Goal: Task Accomplishment & Management: Complete application form

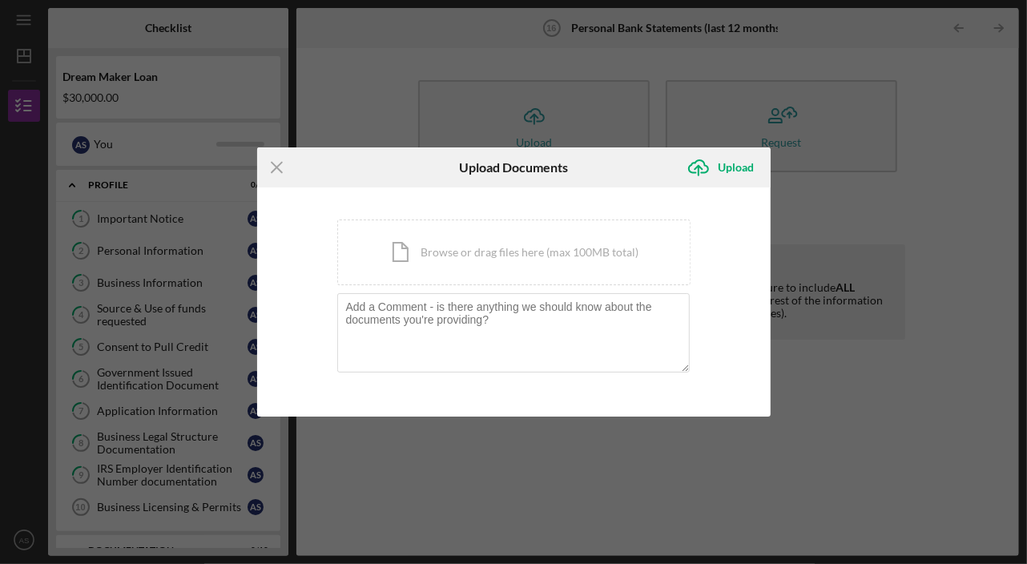
scroll to position [217, 0]
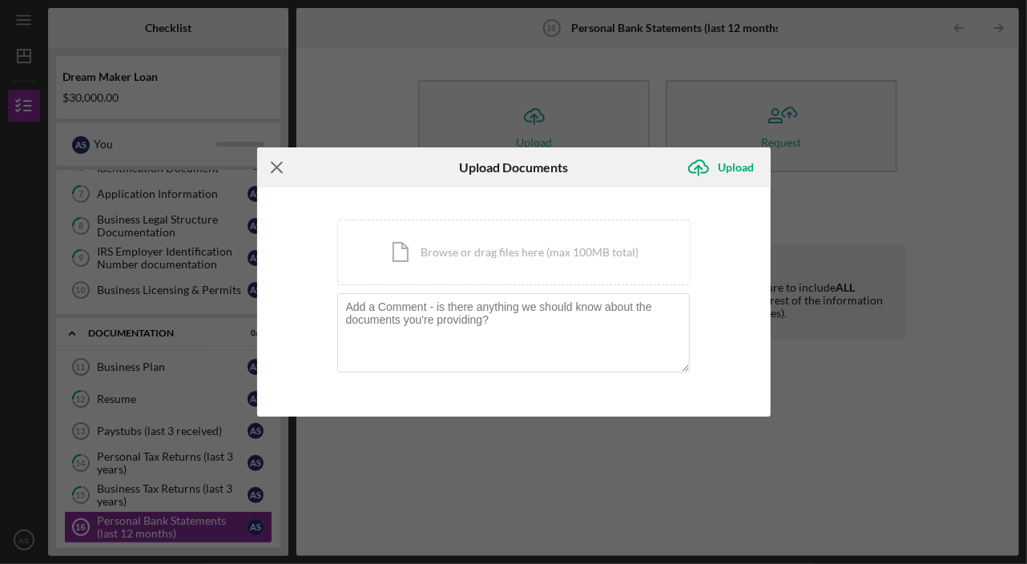
click at [273, 163] on icon "Icon/Menu Close" at bounding box center [277, 167] width 40 height 40
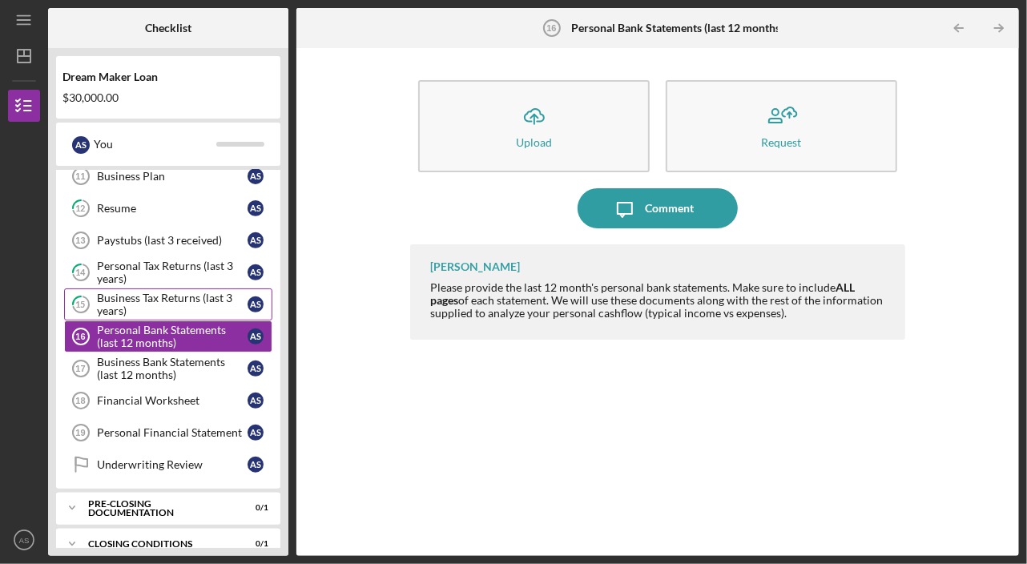
scroll to position [414, 0]
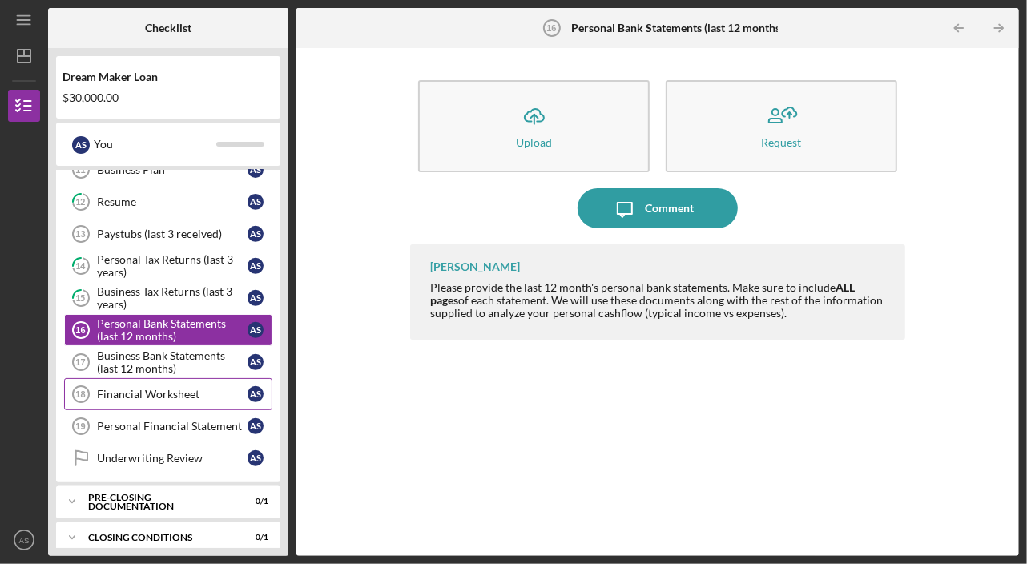
click at [156, 388] on div "Financial Worksheet" at bounding box center [172, 394] width 151 height 13
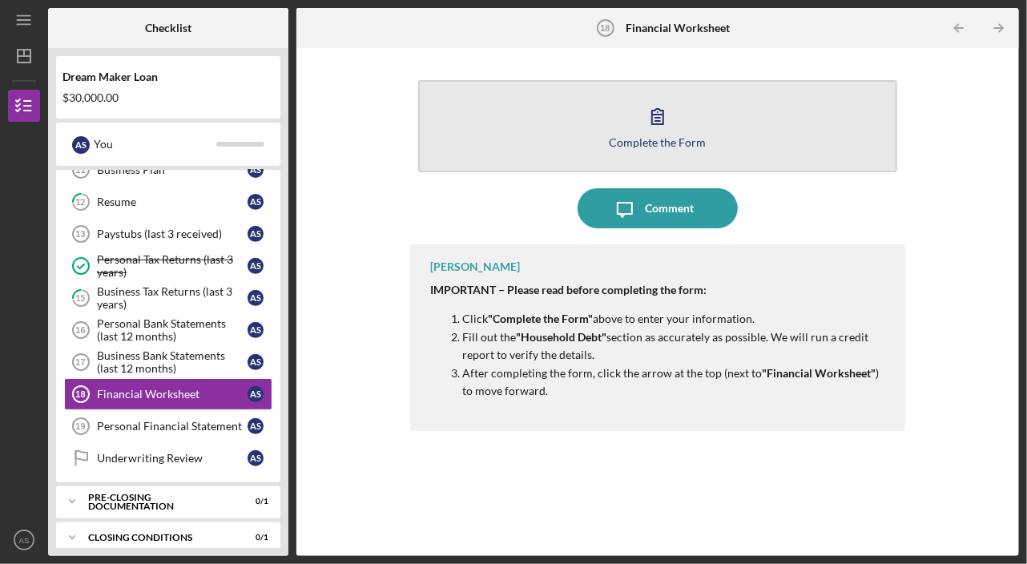
click at [662, 123] on icon "button" at bounding box center [657, 116] width 11 height 15
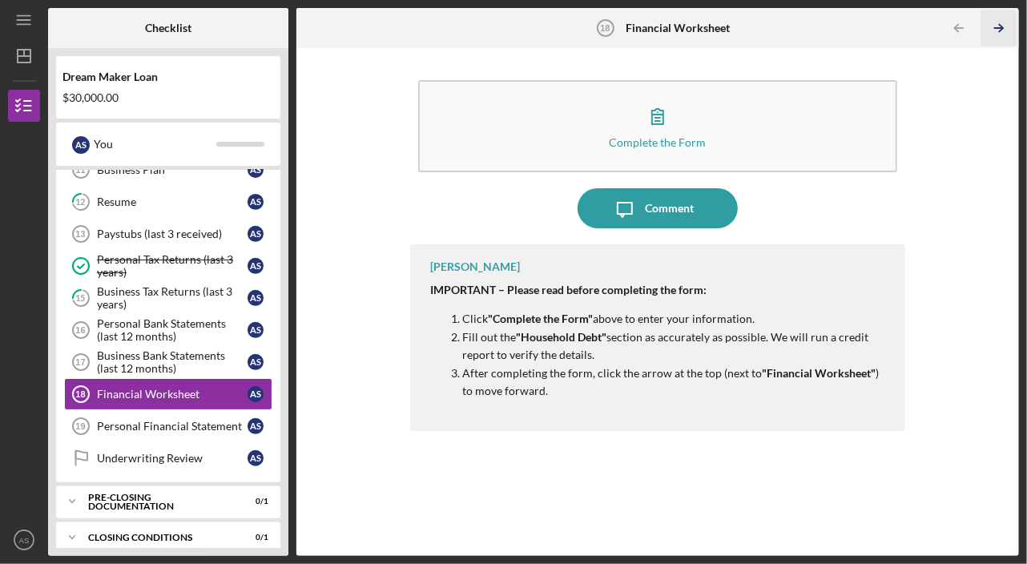
click at [997, 26] on icon "Icon/Table Pagination Arrow" at bounding box center [999, 28] width 36 height 36
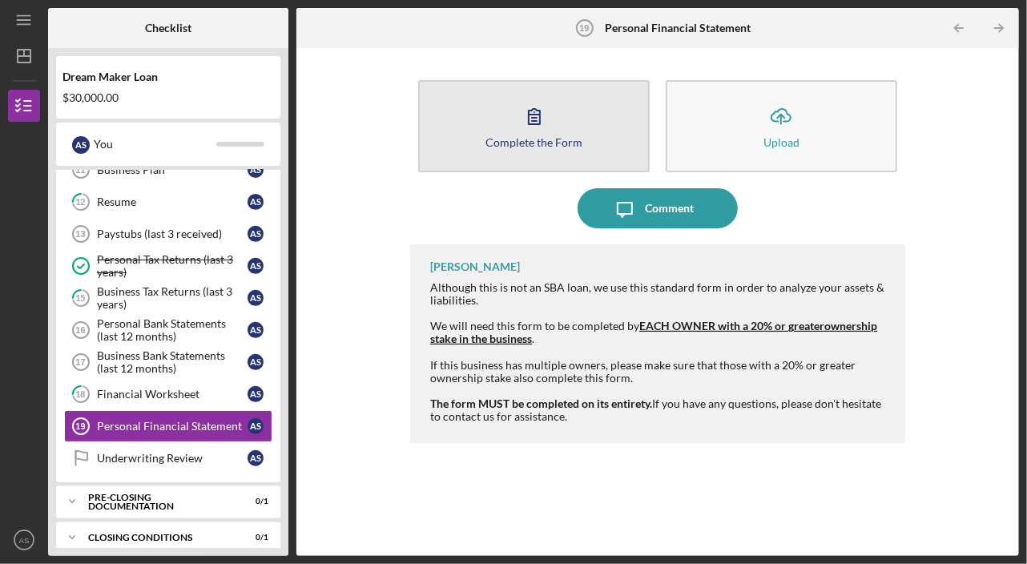
click at [524, 111] on icon "button" at bounding box center [534, 116] width 40 height 40
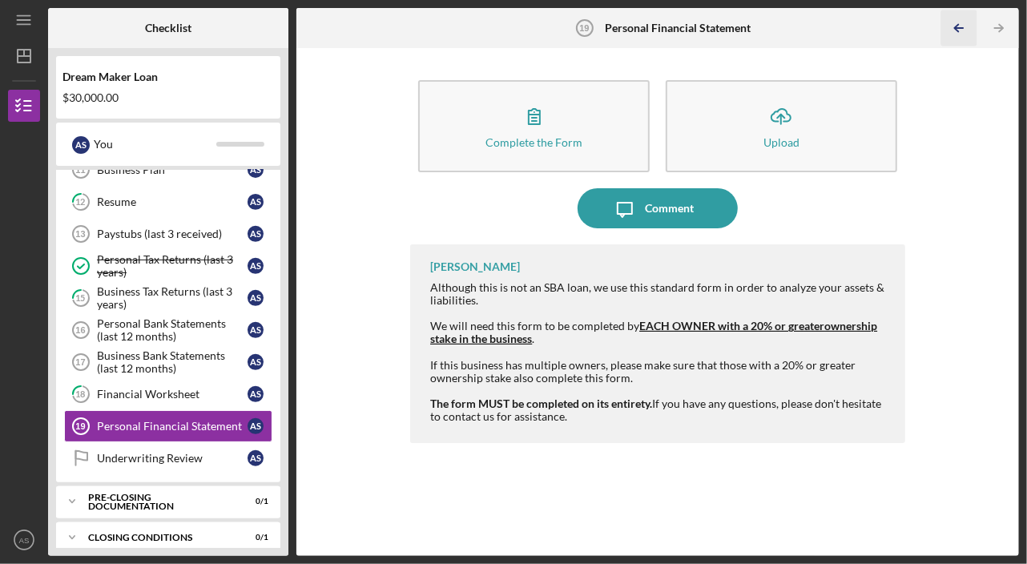
click at [964, 24] on icon "Icon/Table Pagination Arrow" at bounding box center [959, 28] width 36 height 36
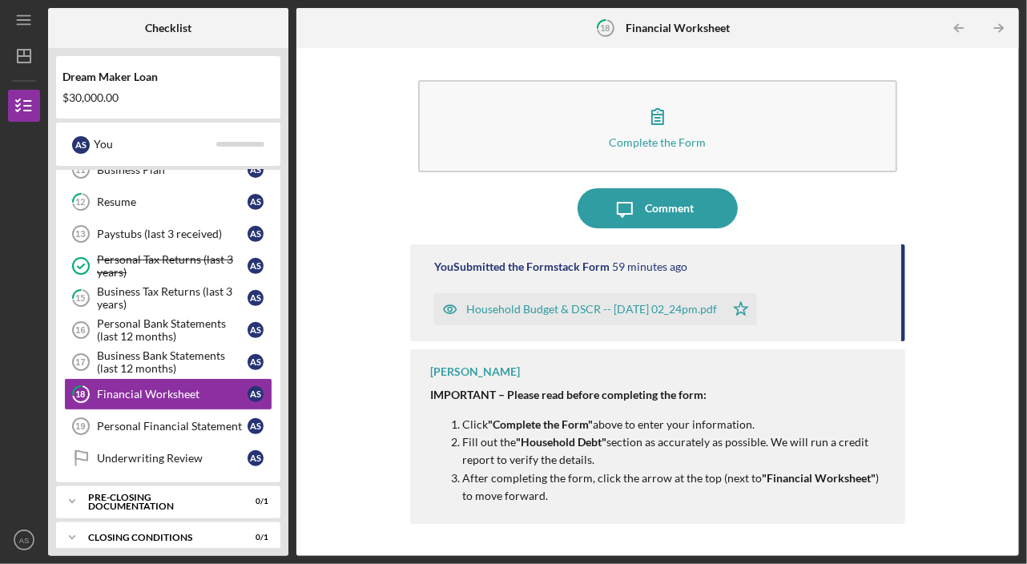
click at [533, 307] on div "Household Budget & DSCR -- [DATE] 02_24pm.pdf" at bounding box center [591, 309] width 251 height 13
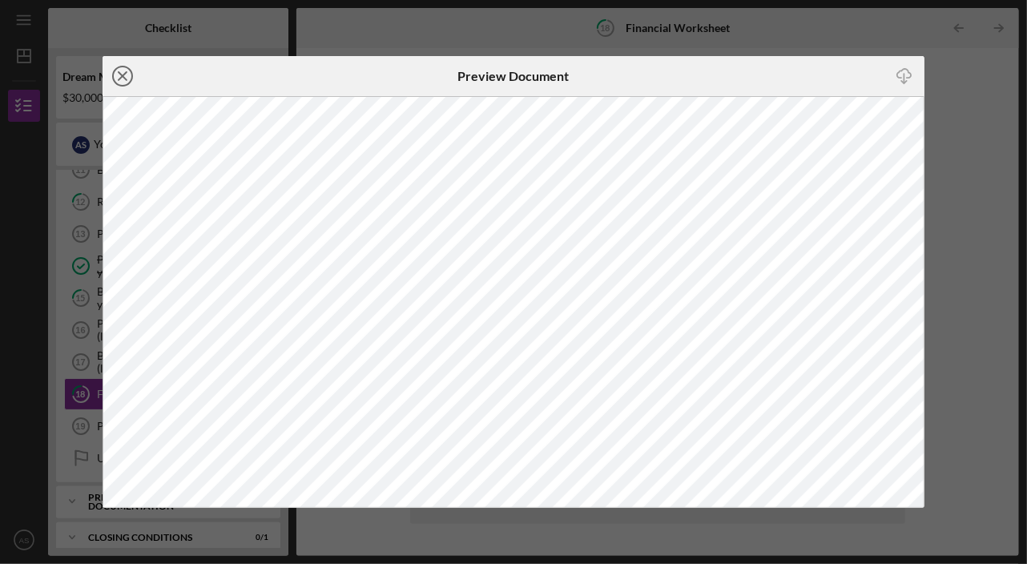
click at [123, 76] on icon "Icon/Close" at bounding box center [123, 76] width 40 height 40
